Goal: Task Accomplishment & Management: Complete application form

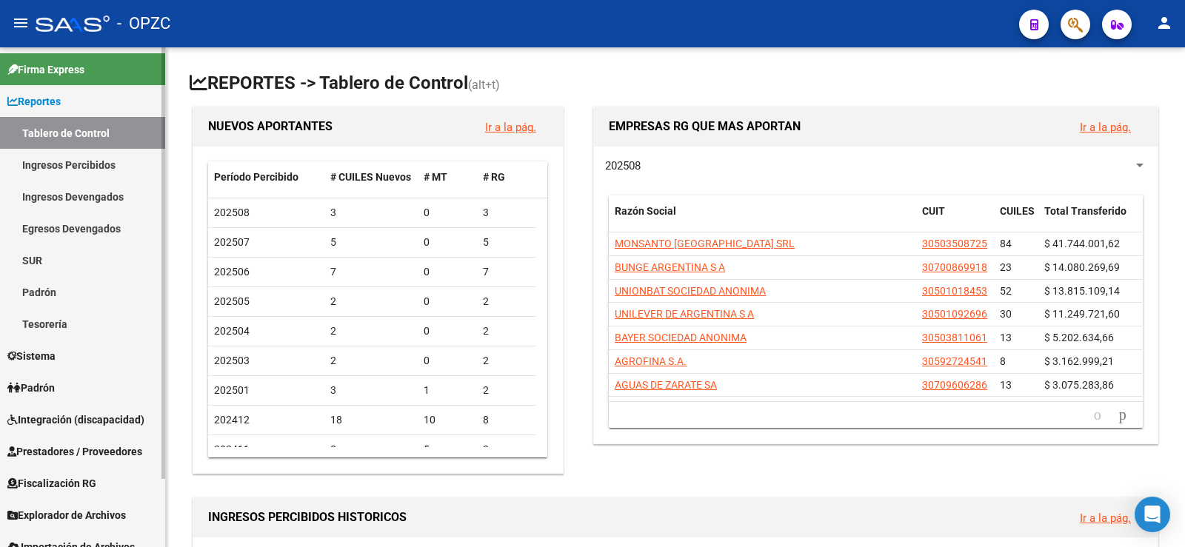
click at [79, 449] on span "Prestadores / Proveedores" at bounding box center [74, 452] width 135 height 16
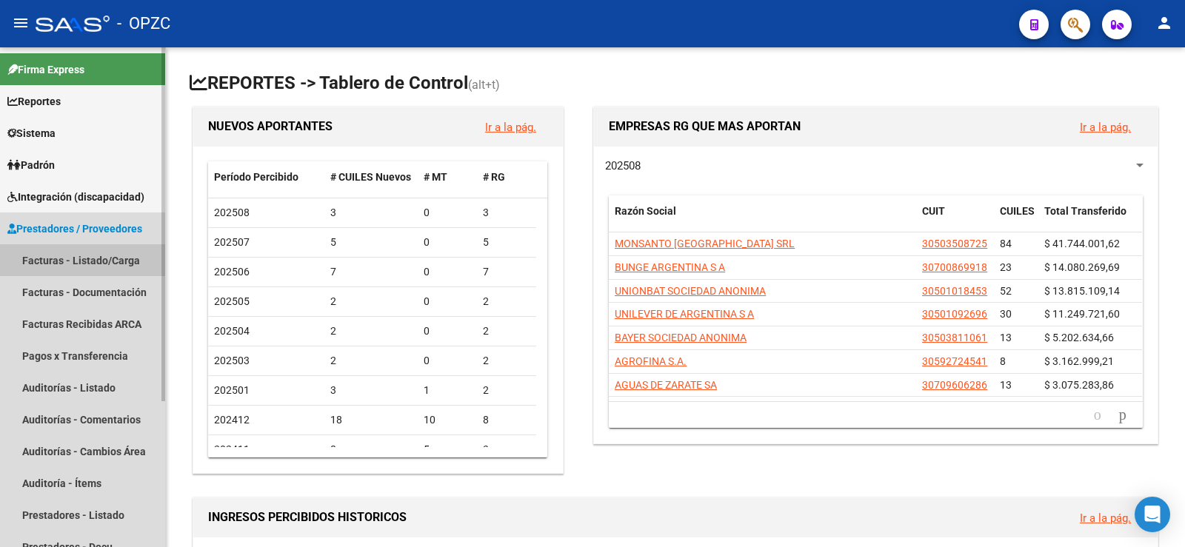
click at [93, 253] on link "Facturas - Listado/Carga" at bounding box center [82, 260] width 165 height 32
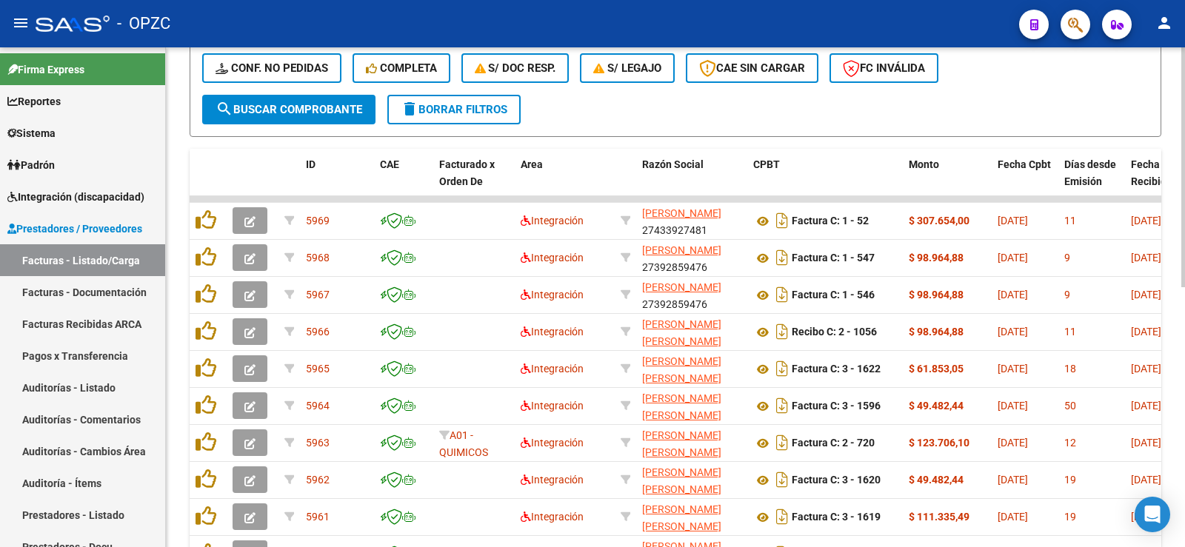
scroll to position [541, 0]
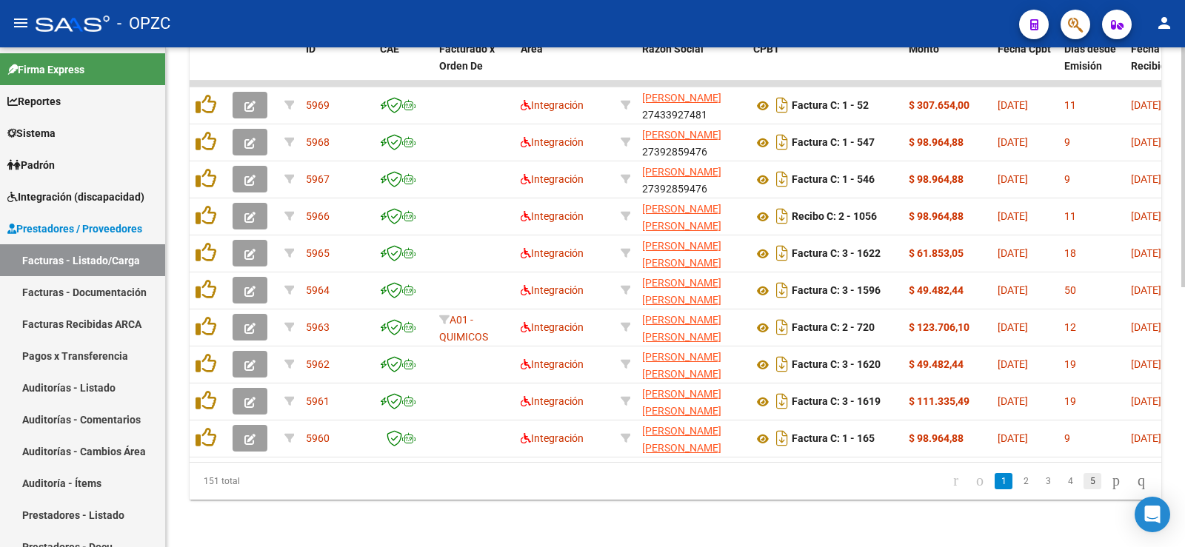
click at [1083, 481] on link "5" at bounding box center [1092, 481] width 18 height 16
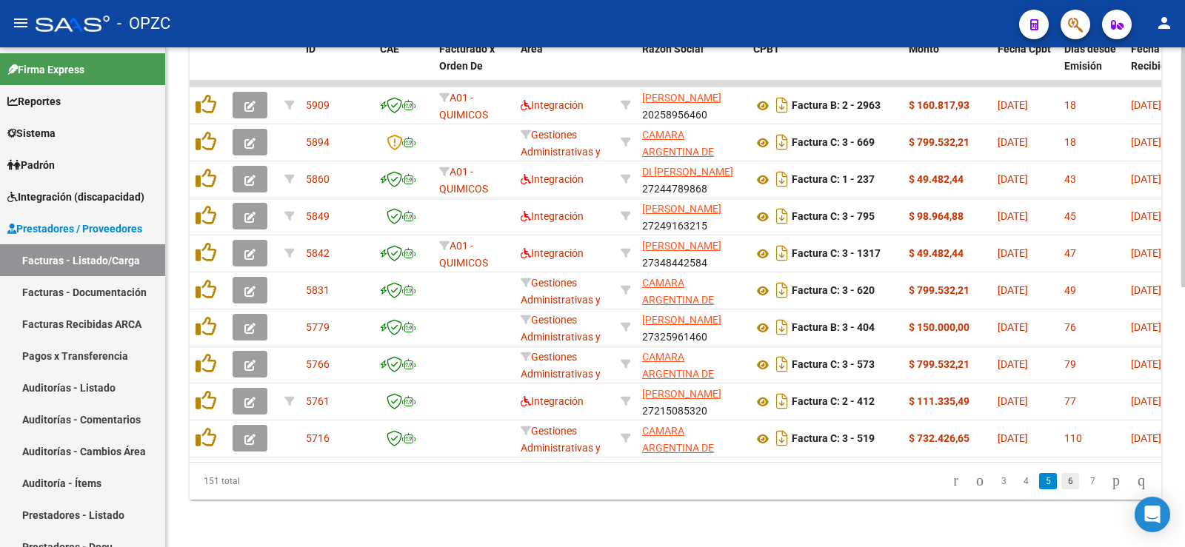
click at [1061, 478] on link "6" at bounding box center [1070, 481] width 18 height 16
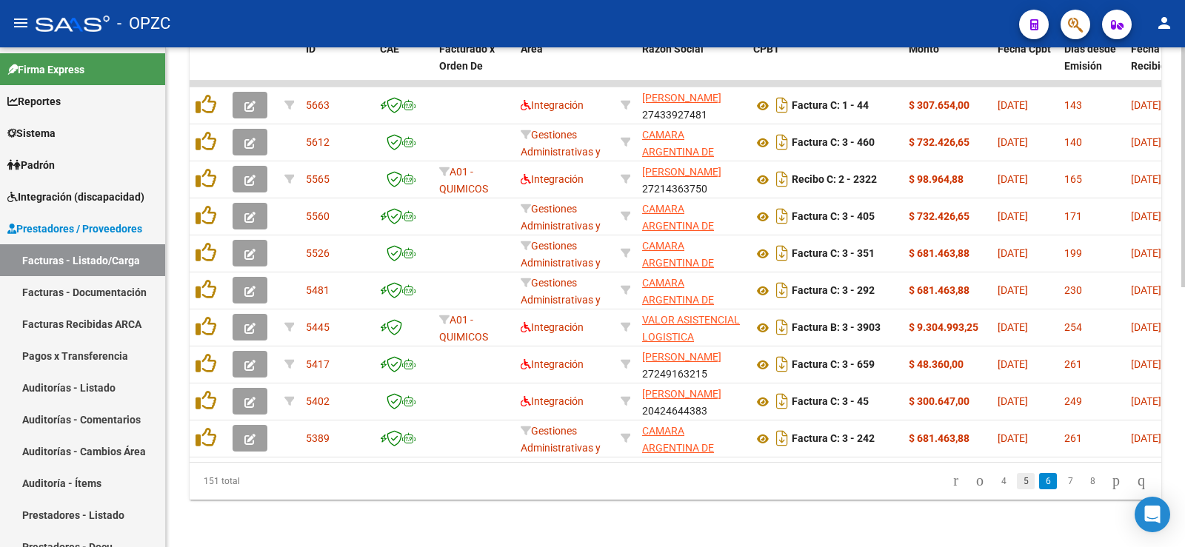
click at [1017, 481] on link "5" at bounding box center [1026, 481] width 18 height 16
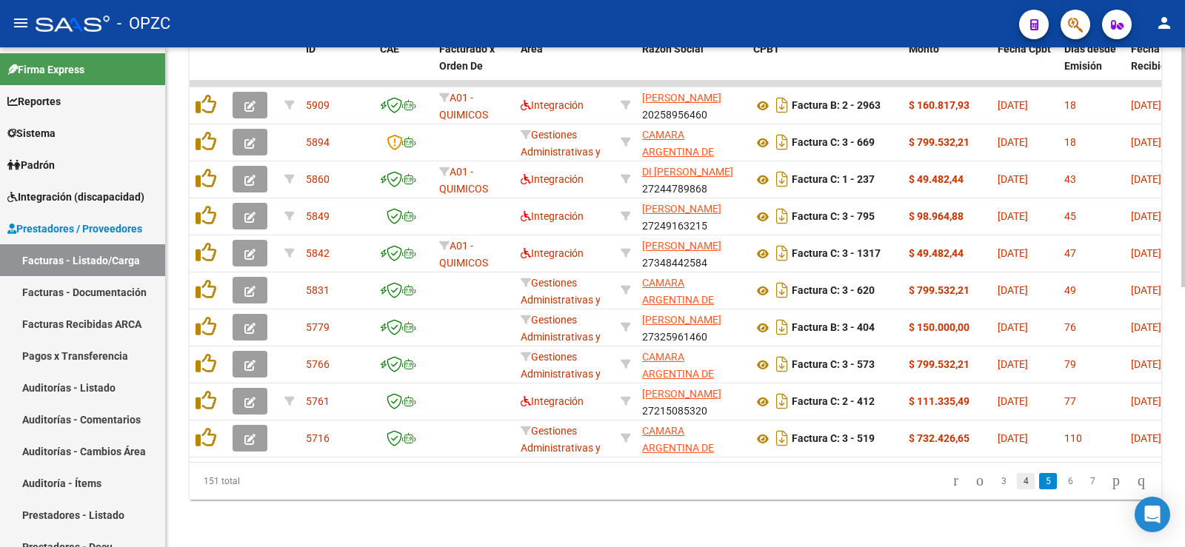
click at [1017, 484] on link "4" at bounding box center [1026, 481] width 18 height 16
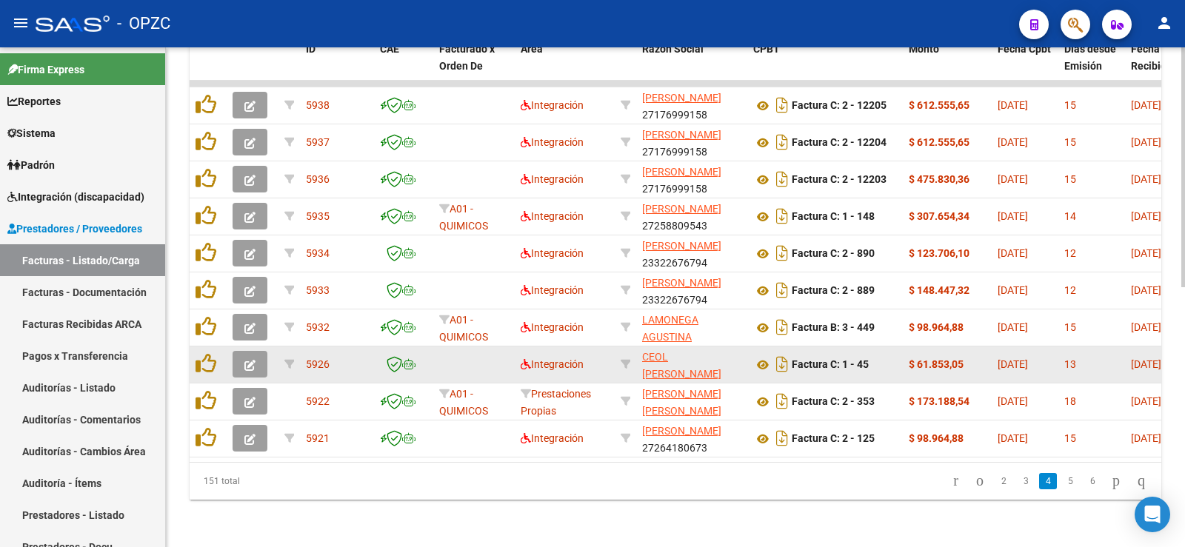
click at [247, 360] on icon "button" at bounding box center [249, 365] width 11 height 11
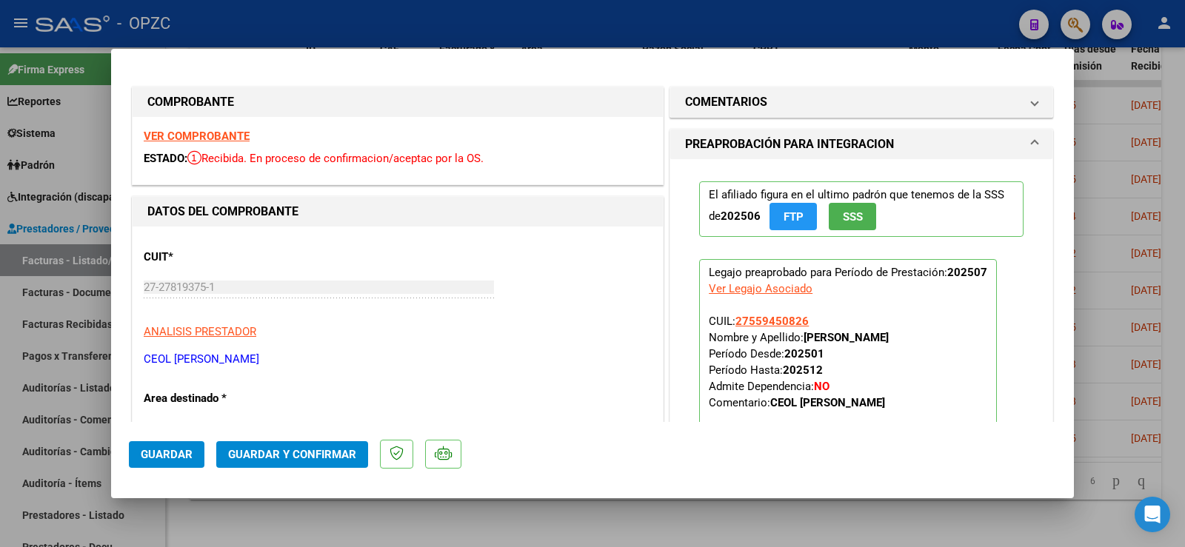
click at [1171, 69] on div at bounding box center [592, 273] width 1185 height 547
type input "$ 0,00"
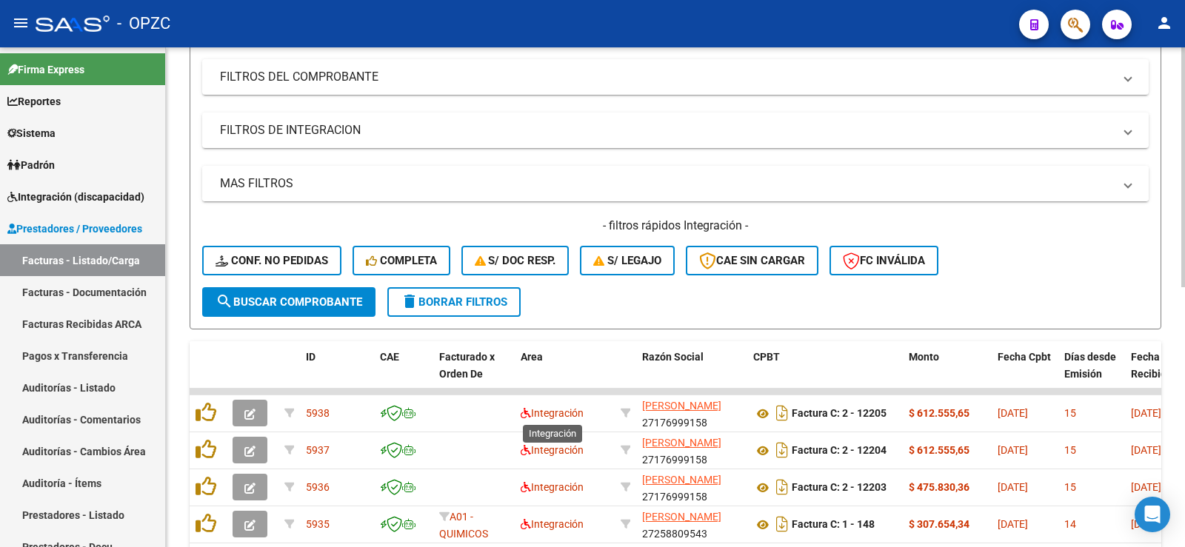
scroll to position [0, 0]
